Goal: Transaction & Acquisition: Purchase product/service

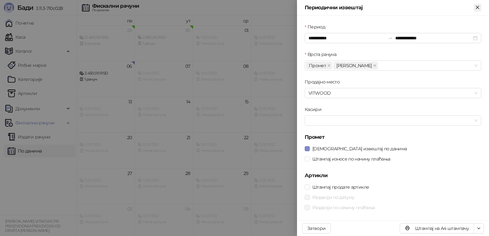
click at [478, 8] on icon "Close" at bounding box center [478, 7] width 6 height 6
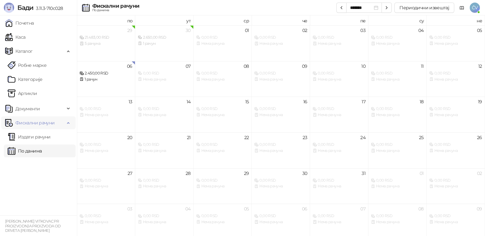
click at [45, 121] on span "Фискални рачуни" at bounding box center [34, 123] width 39 height 13
click at [25, 34] on link "Каса" at bounding box center [15, 37] width 20 height 13
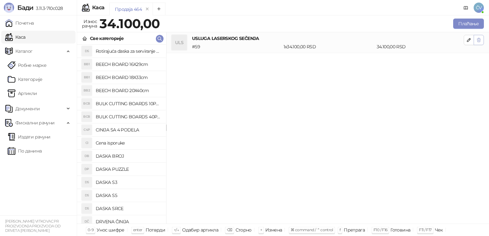
click at [480, 40] on icon "button" at bounding box center [479, 39] width 5 height 5
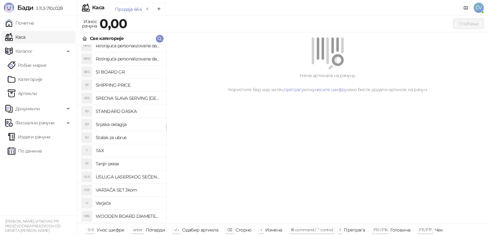
scroll to position [742, 0]
click at [143, 176] on h4 "USLUGA LASERSKOG SEČENJA" at bounding box center [128, 175] width 65 height 10
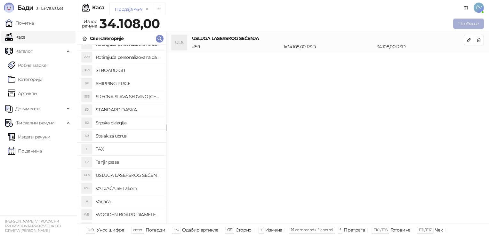
click at [474, 21] on button "Плаћање" at bounding box center [469, 24] width 31 height 10
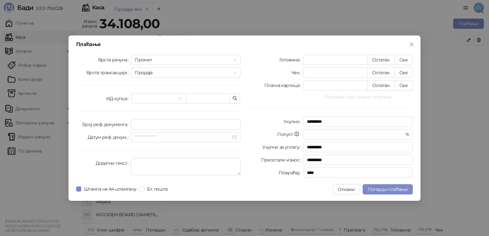
click at [337, 97] on button "Прикажи све начине плаћања" at bounding box center [358, 97] width 110 height 8
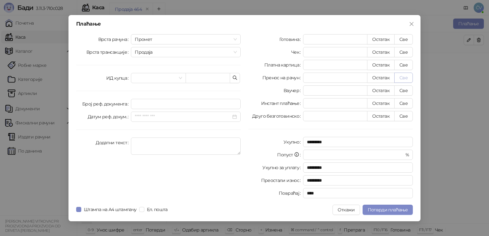
click at [406, 75] on button "Све" at bounding box center [404, 78] width 19 height 10
type input "*****"
type input "****"
click at [178, 79] on span at bounding box center [158, 78] width 47 height 10
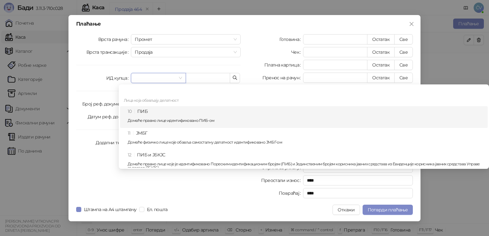
click at [146, 110] on div "10 ПИБ Домаће правно лице идентификовано ПИБ-ом" at bounding box center [306, 117] width 356 height 19
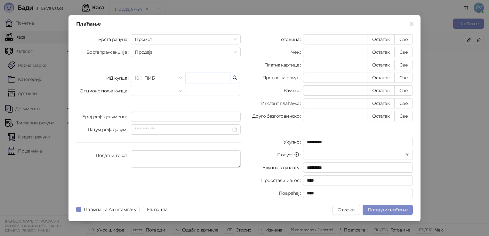
paste input "*********"
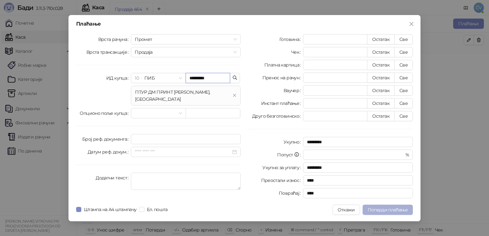
type input "*********"
click at [378, 209] on span "Потврди плаћање" at bounding box center [388, 210] width 40 height 6
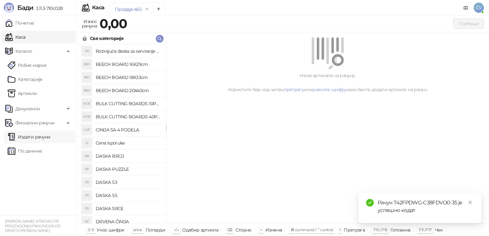
click at [31, 140] on link "Издати рачуни" at bounding box center [29, 137] width 43 height 13
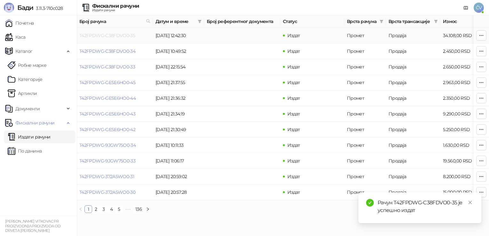
click at [125, 34] on link "T42FPDWG-C38FDVO0-35" at bounding box center [107, 36] width 56 height 6
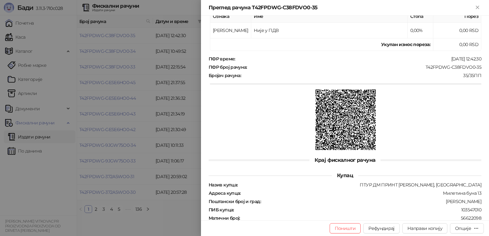
scroll to position [181, 0]
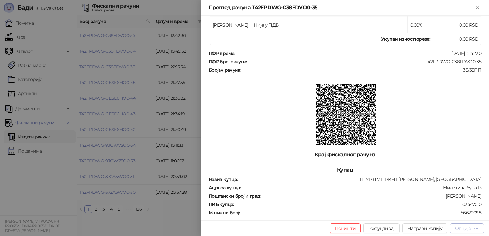
click at [465, 228] on div "Опције" at bounding box center [463, 229] width 16 height 6
click at [469, 224] on button "Опције" at bounding box center [467, 229] width 34 height 10
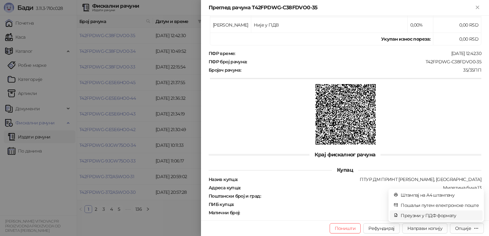
click at [418, 217] on span "Преузми у ПДФ формату" at bounding box center [440, 215] width 78 height 7
